Goal: Register for event/course

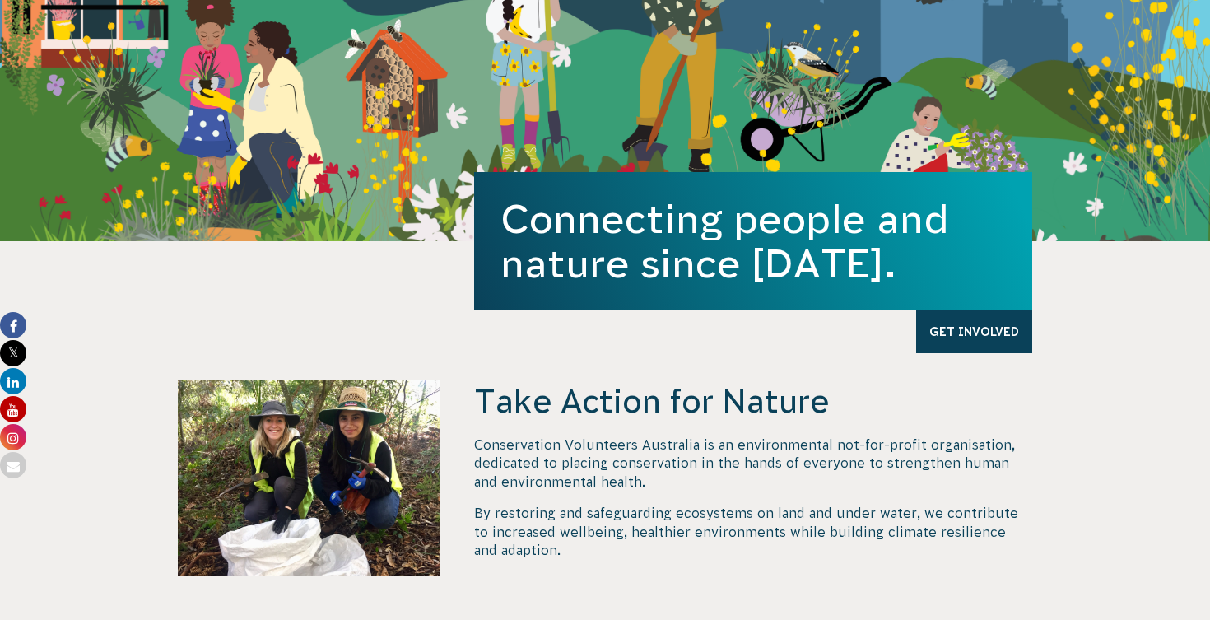
scroll to position [444, 0]
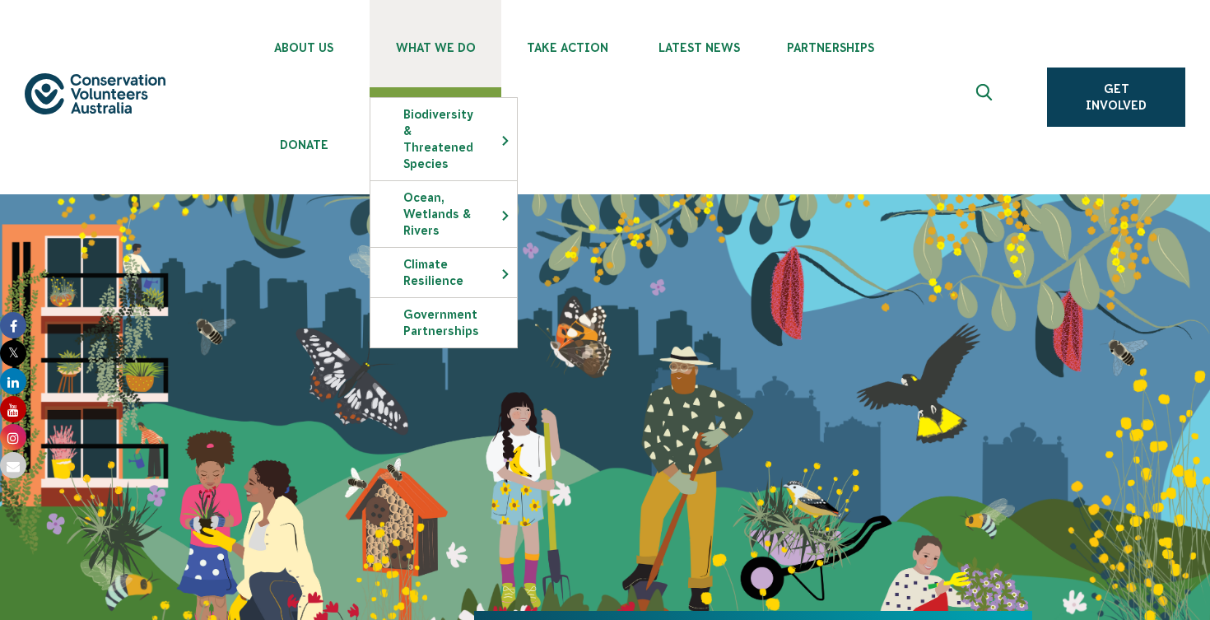
click at [446, 46] on span "What We Do" at bounding box center [436, 47] width 132 height 13
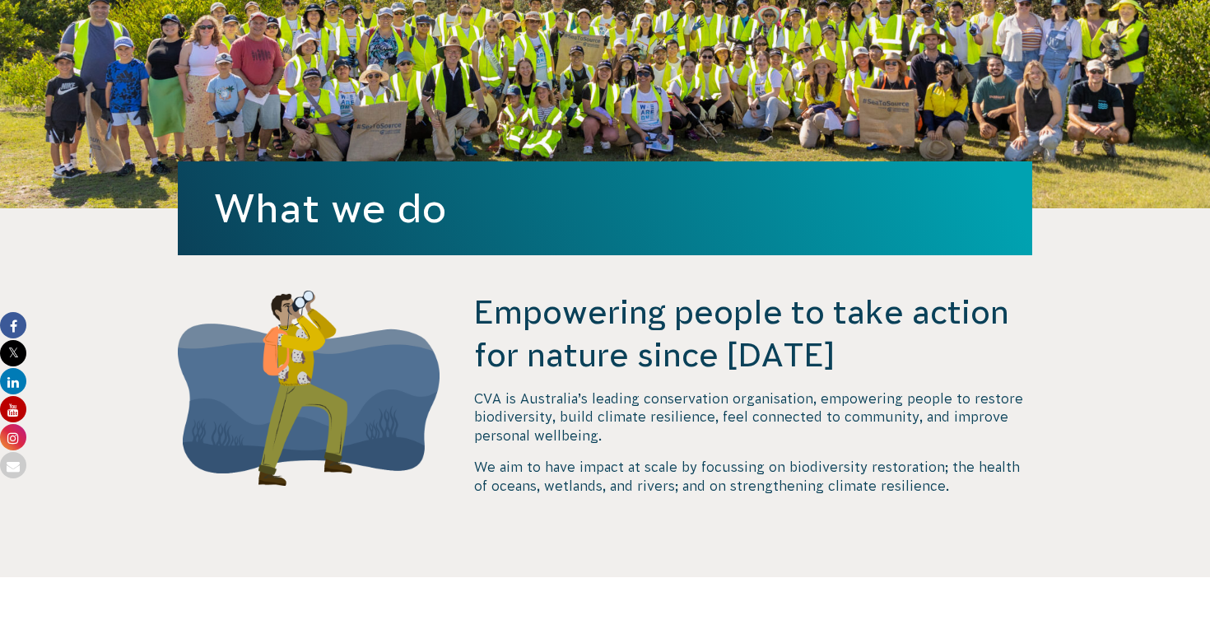
scroll to position [398, 0]
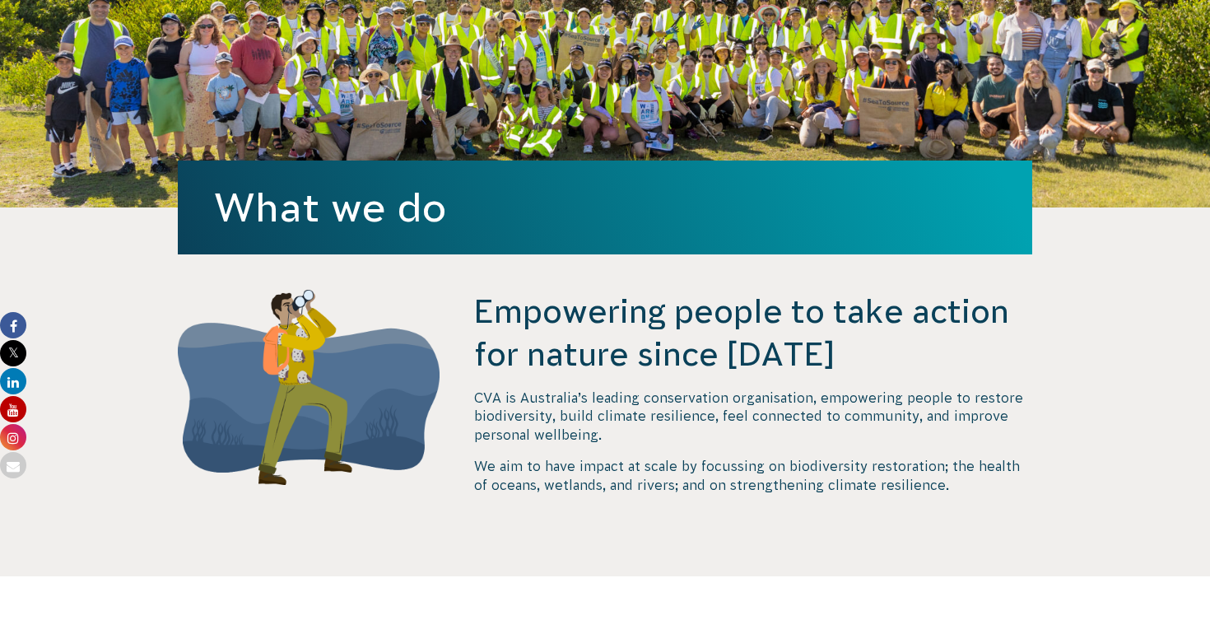
click at [1049, 384] on div "Empowering people to take action for nature since 1982 CVA is Australia’s leadi…" at bounding box center [604, 433] width 889 height 286
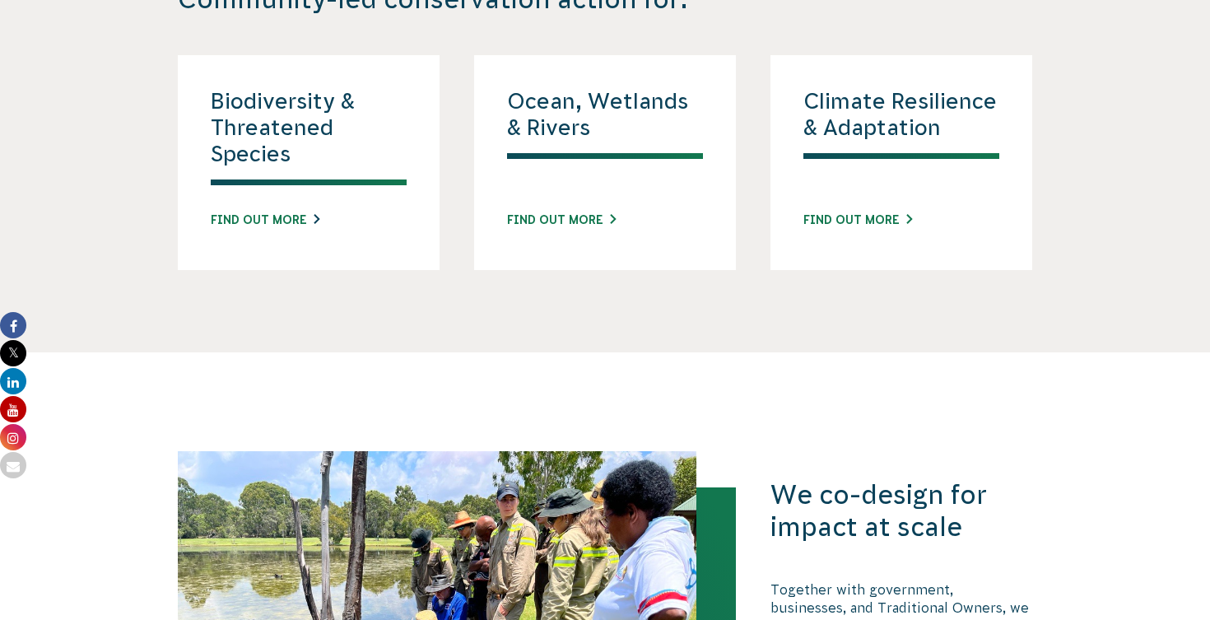
scroll to position [1686, 0]
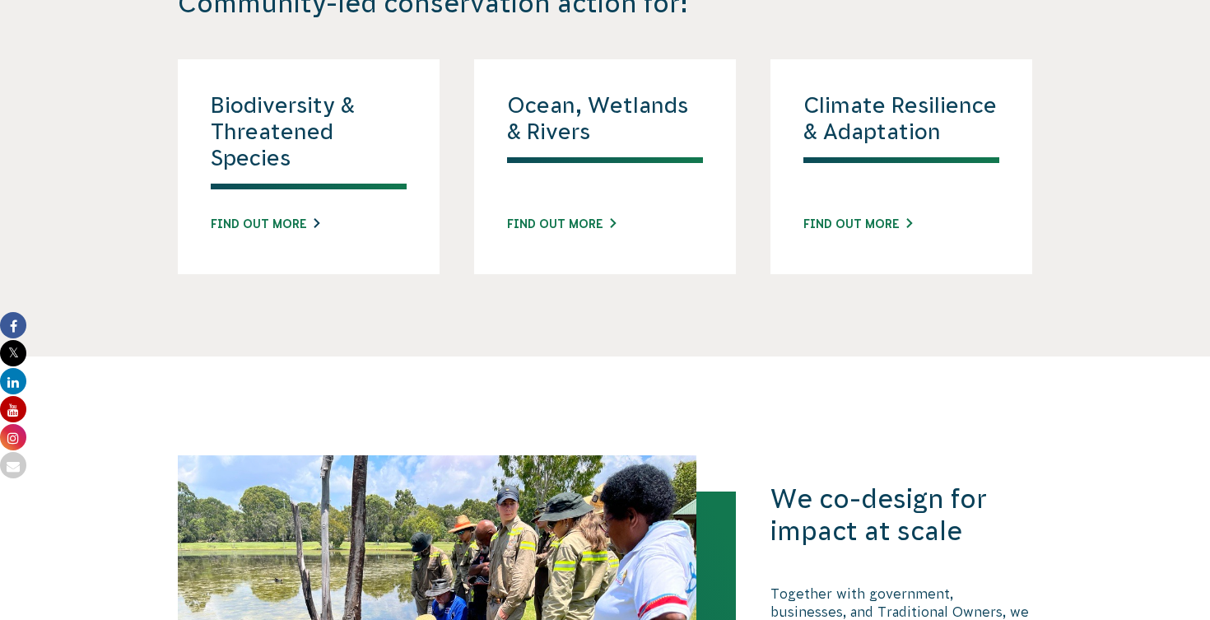
click at [277, 221] on link "Find out more" at bounding box center [265, 224] width 109 height 17
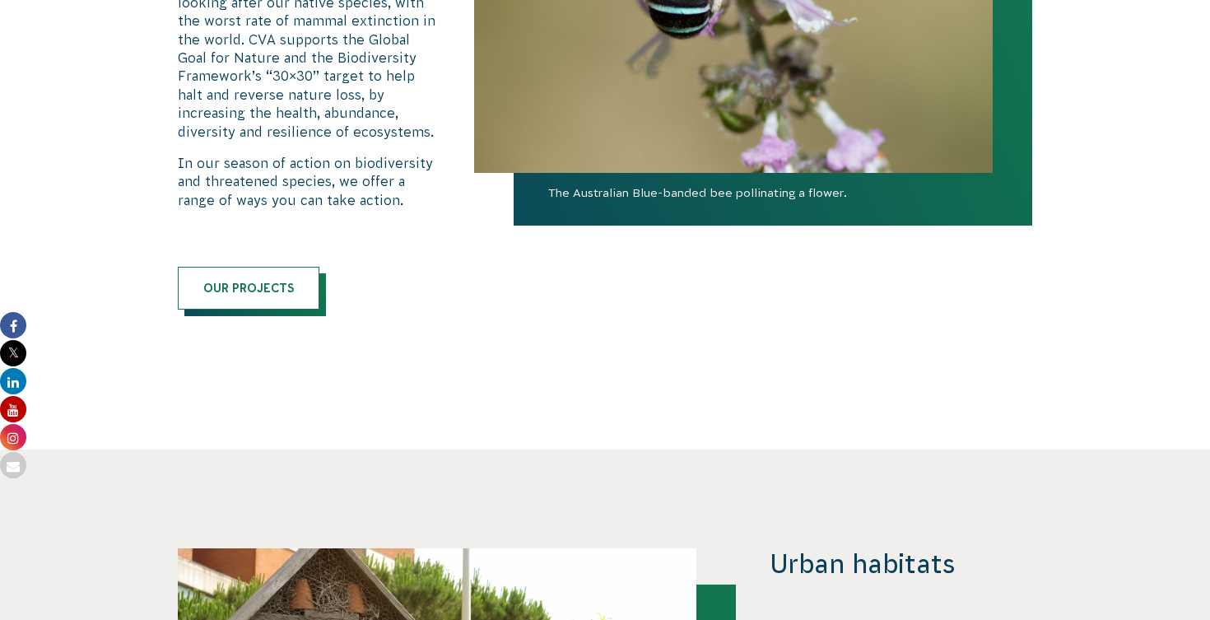
scroll to position [976, 0]
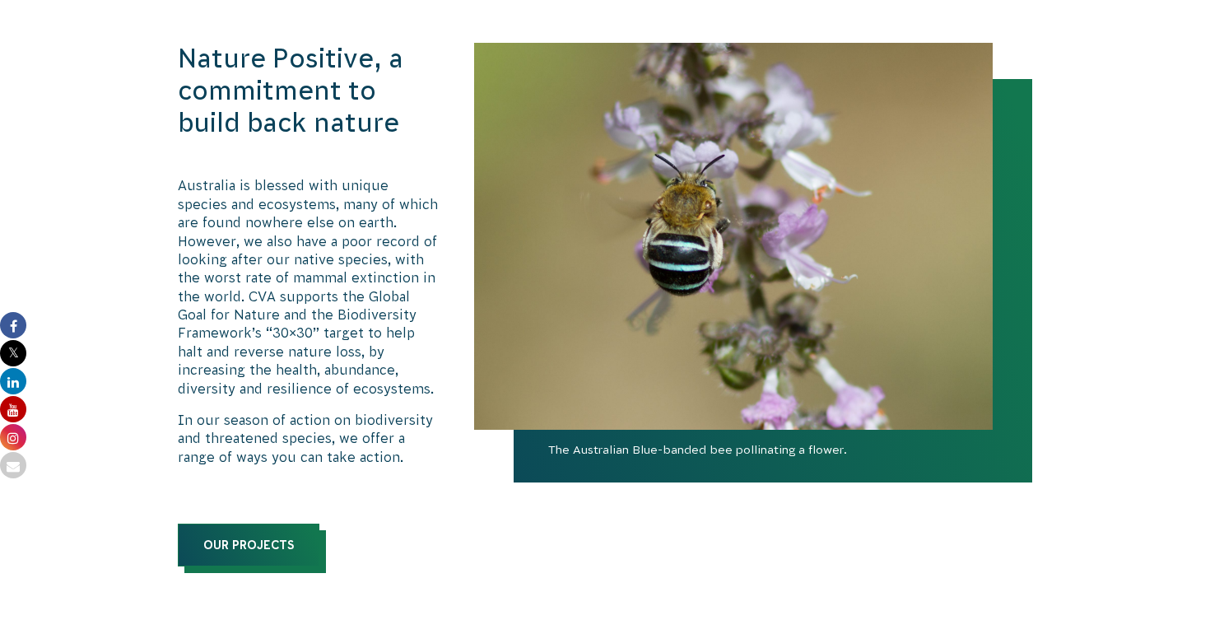
click at [238, 541] on link "Our Projects" at bounding box center [249, 544] width 142 height 43
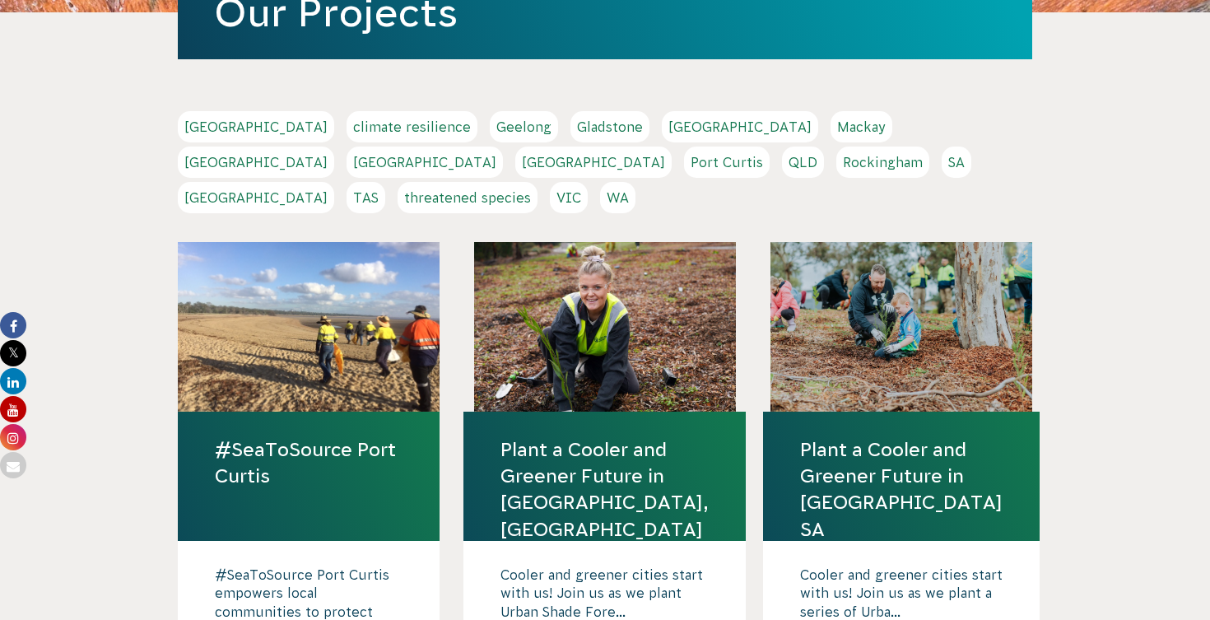
scroll to position [409, 0]
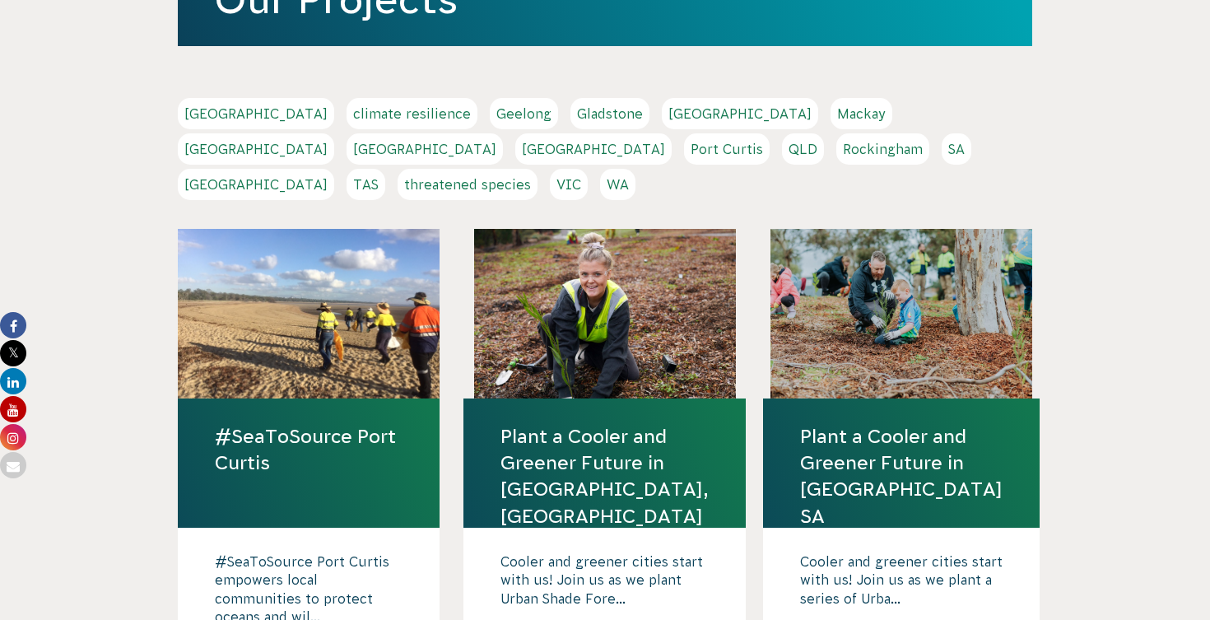
click at [861, 423] on link "Plant a Cooler and Greener Future in [GEOGRAPHIC_DATA] SA" at bounding box center [901, 476] width 202 height 106
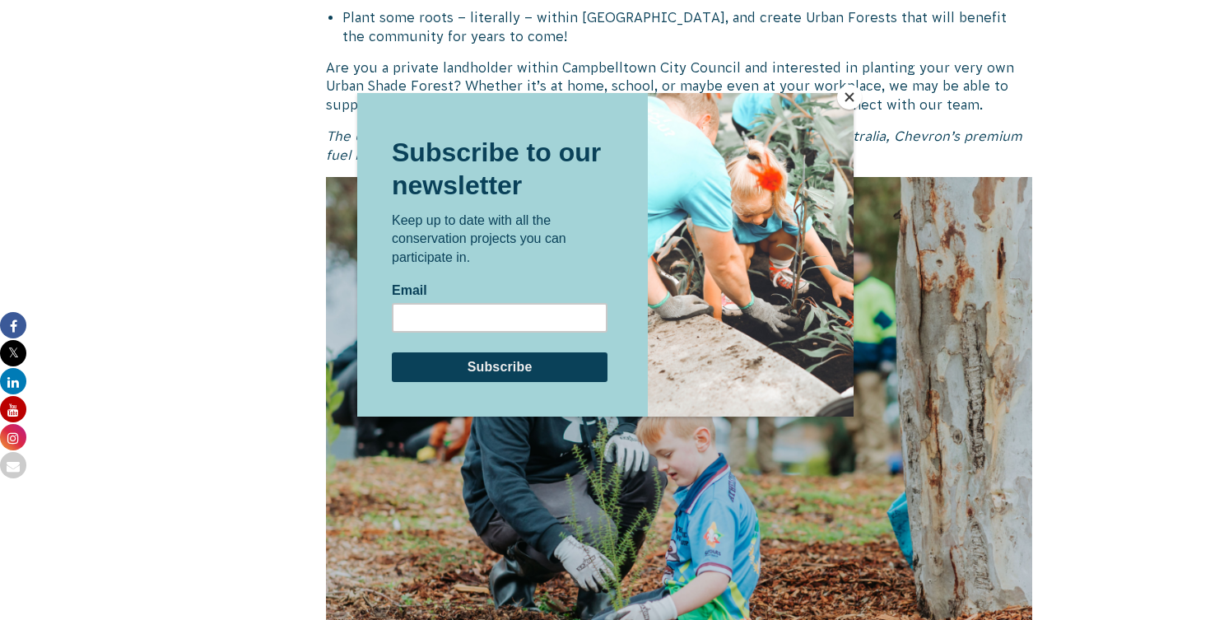
scroll to position [1244, 0]
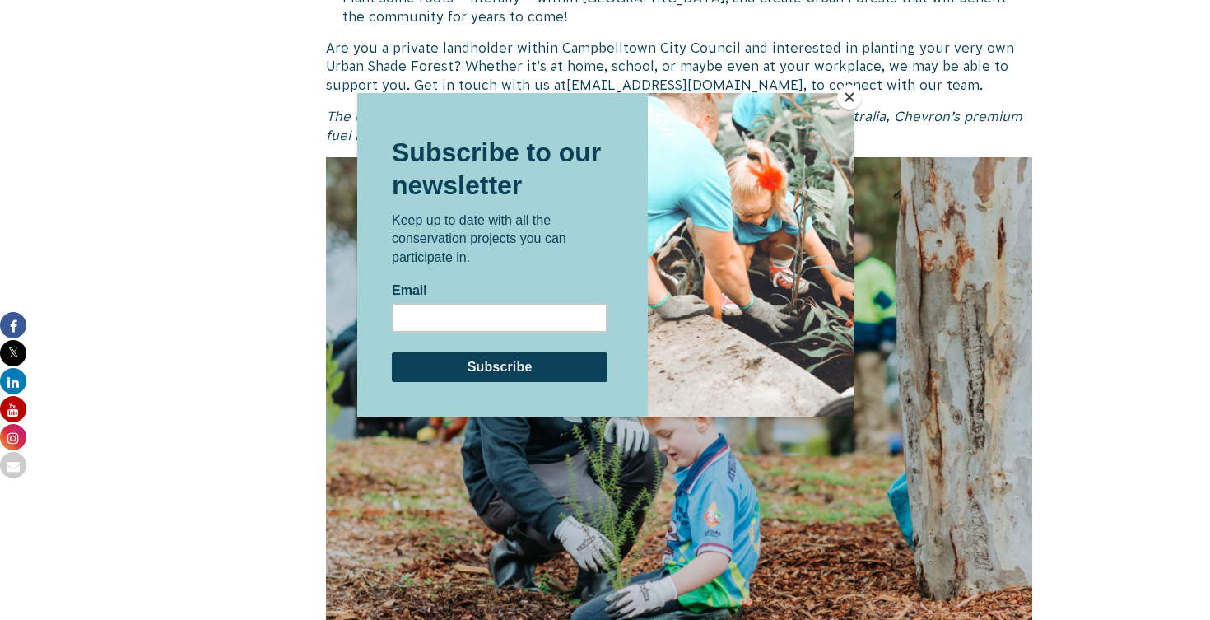
click at [853, 90] on button "Close" at bounding box center [849, 97] width 25 height 25
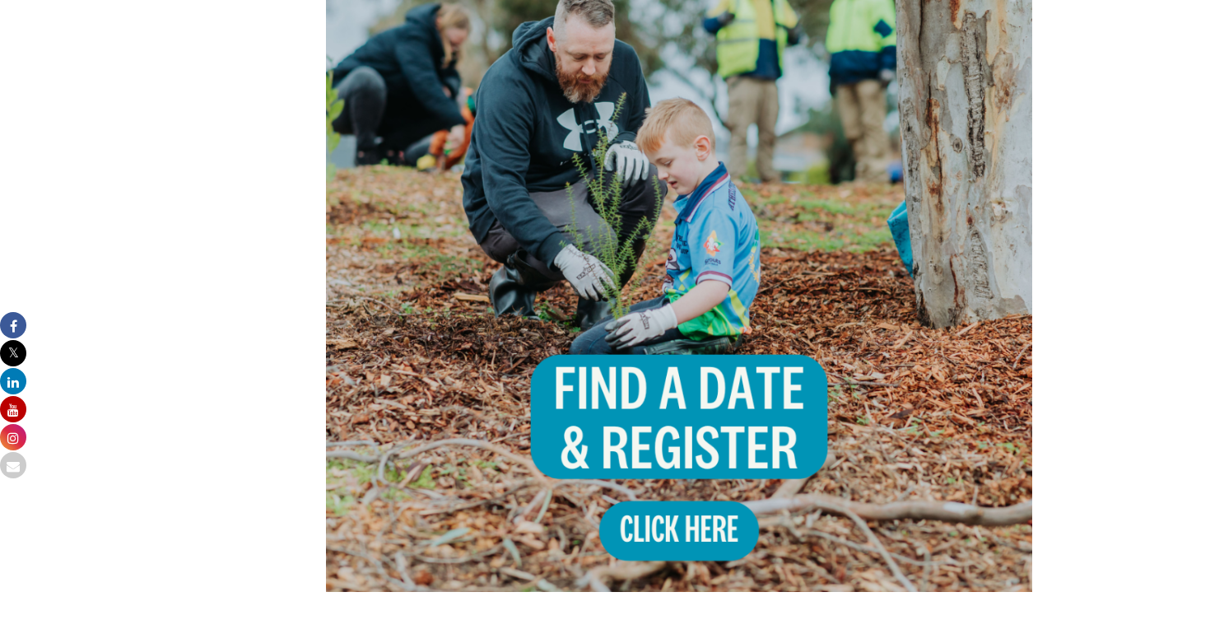
scroll to position [1510, 0]
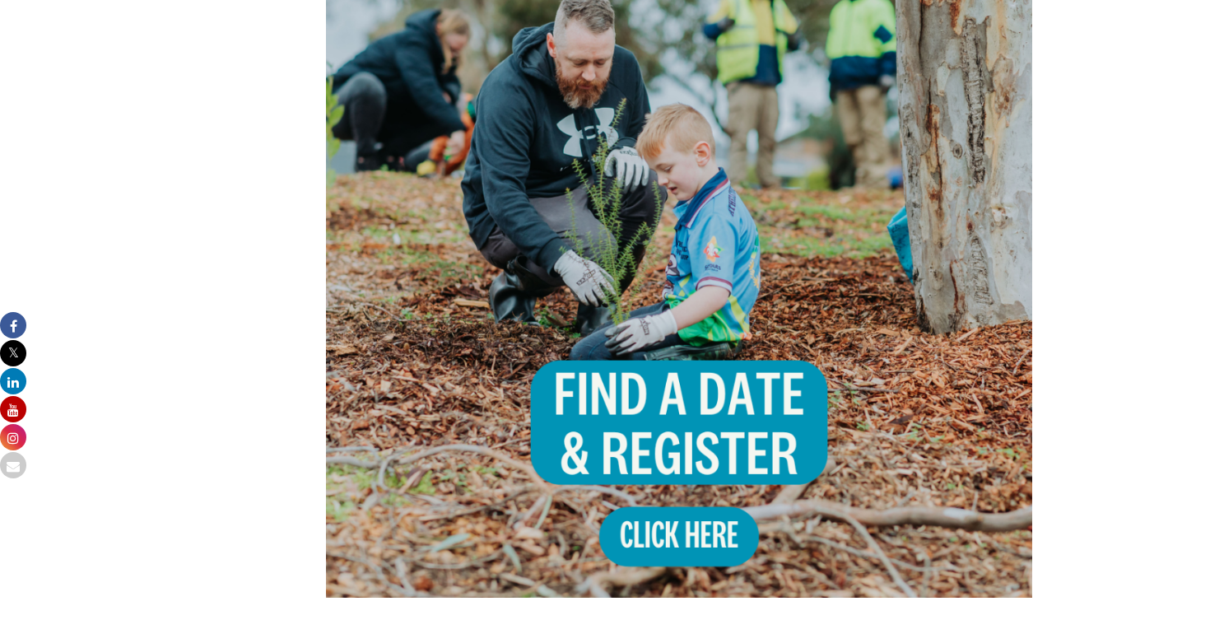
click at [692, 337] on img at bounding box center [679, 244] width 706 height 706
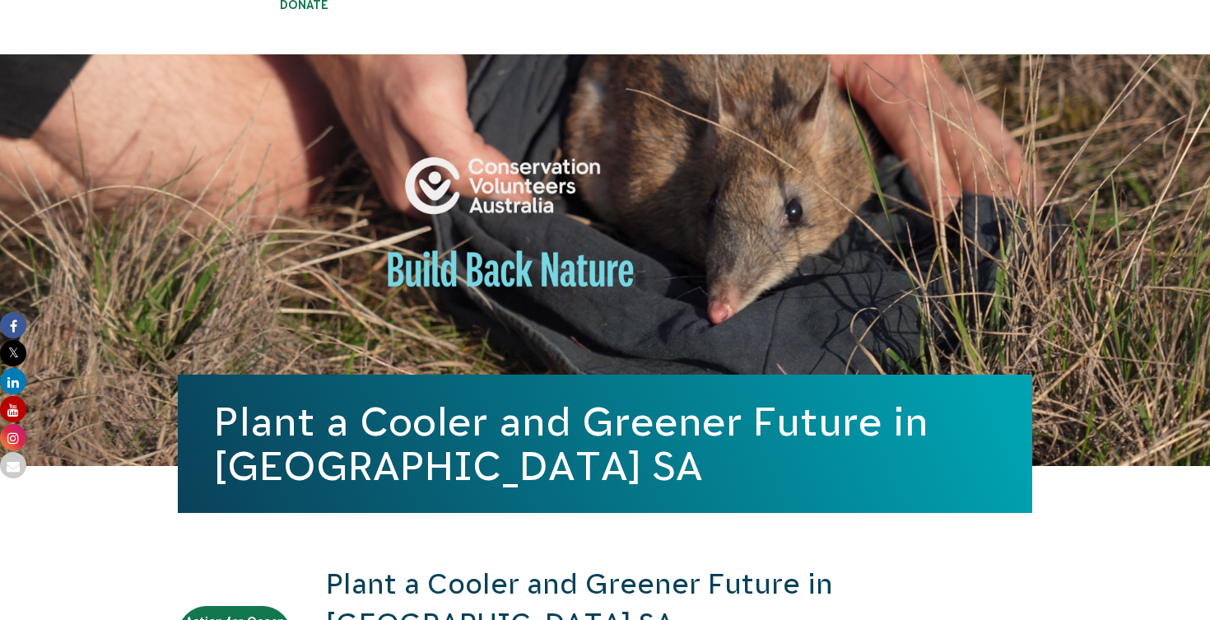
scroll to position [167, 0]
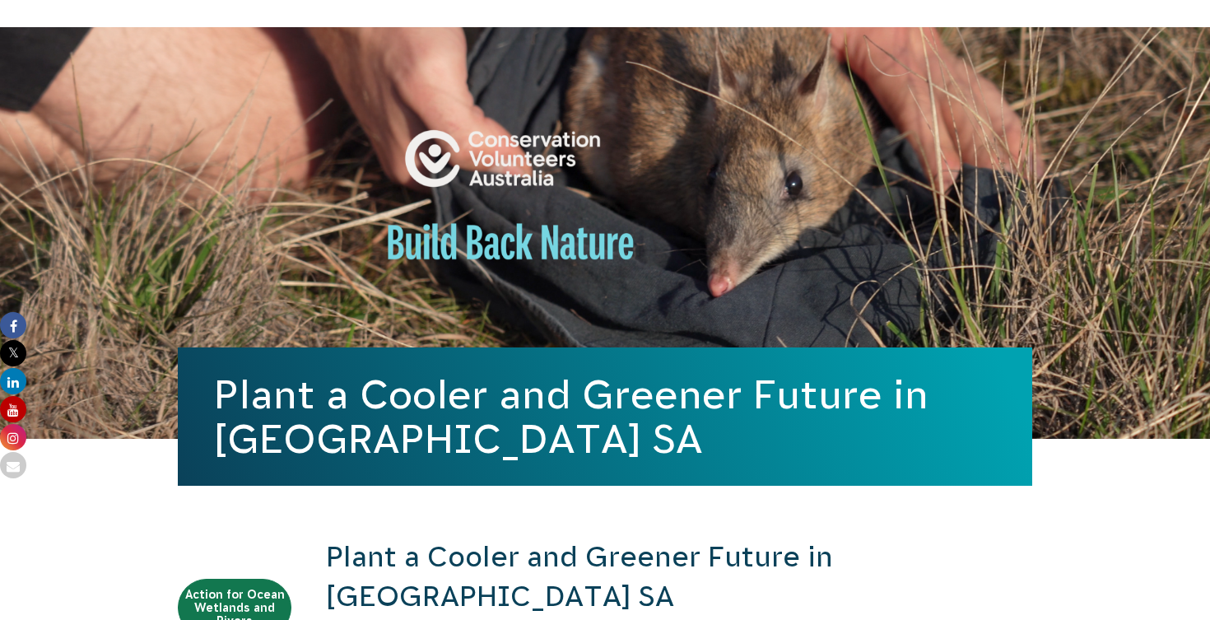
drag, startPoint x: 222, startPoint y: 388, endPoint x: 596, endPoint y: 423, distance: 375.3
click at [596, 423] on h1 "Plant a Cooler and Greener Future in [GEOGRAPHIC_DATA] SA" at bounding box center [605, 416] width 782 height 89
copy h1 "Plant a Cooler and Greener Future in [GEOGRAPHIC_DATA] SA"
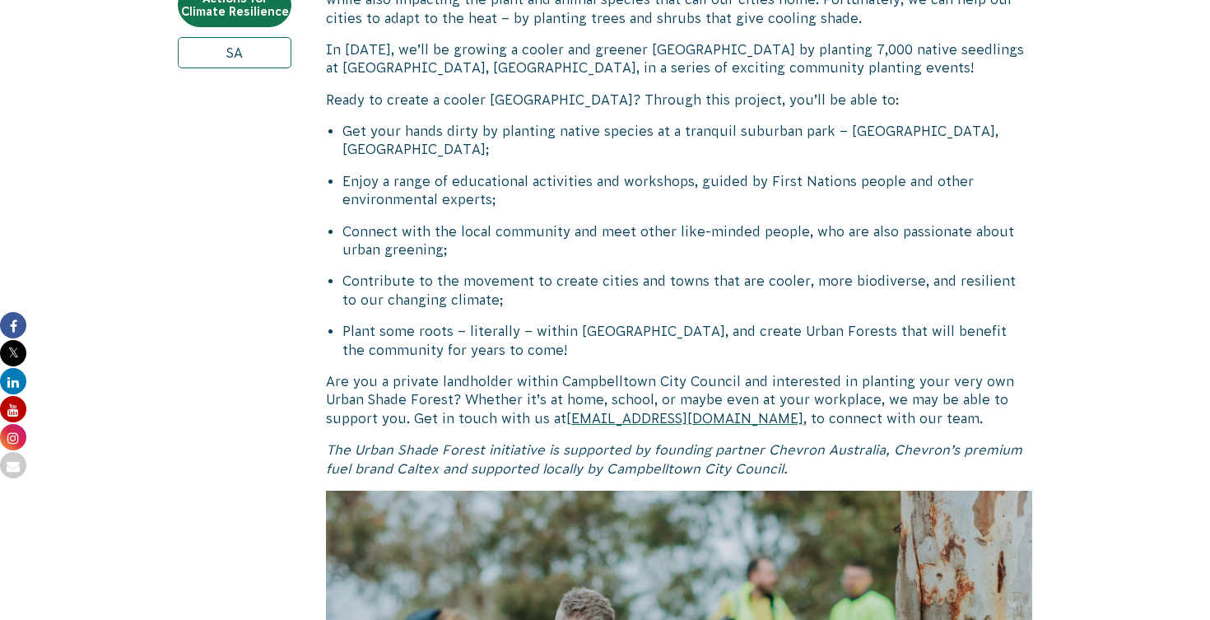
scroll to position [915, 0]
